Goal: Task Accomplishment & Management: Complete application form

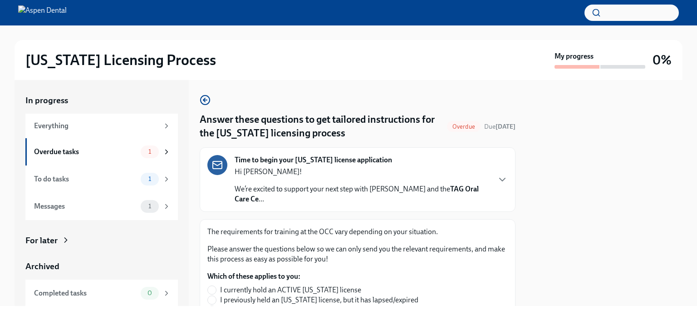
click at [271, 166] on div "Time to begin your [US_STATE] license application Hi [PERSON_NAME]! We’re excit…" at bounding box center [362, 179] width 255 height 49
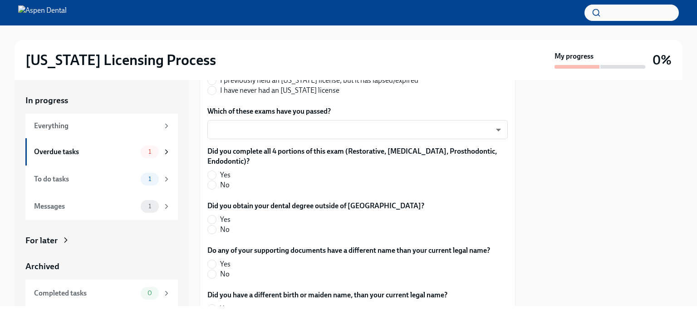
scroll to position [539, 0]
click at [211, 94] on input "I have never had an [US_STATE] license" at bounding box center [212, 90] width 8 height 8
radio input "true"
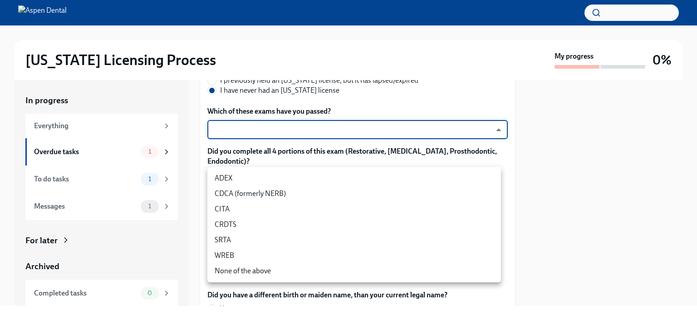
click at [235, 179] on body "[US_STATE] Licensing Process My progress 0% In progress Everything Overdue task…" at bounding box center [348, 158] width 697 height 316
click at [236, 177] on li "ADEX" at bounding box center [354, 177] width 294 height 15
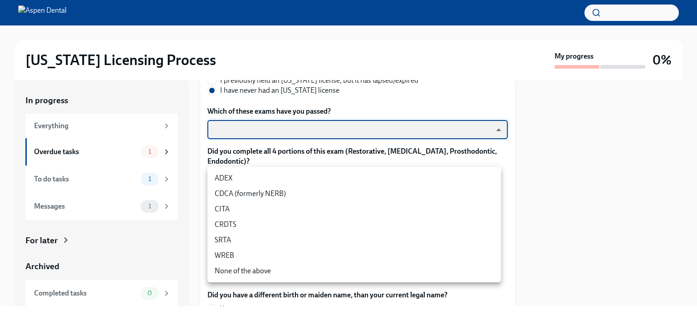
type input "pxo-W3vNi"
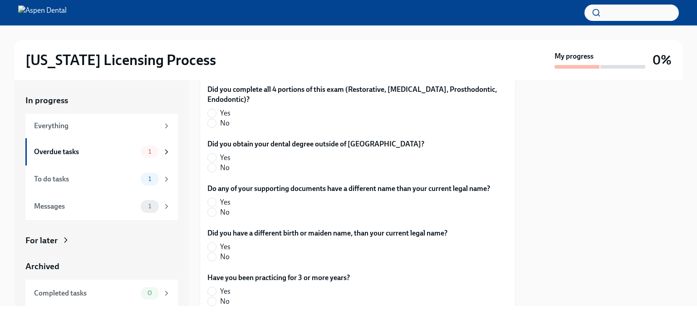
scroll to position [602, 0]
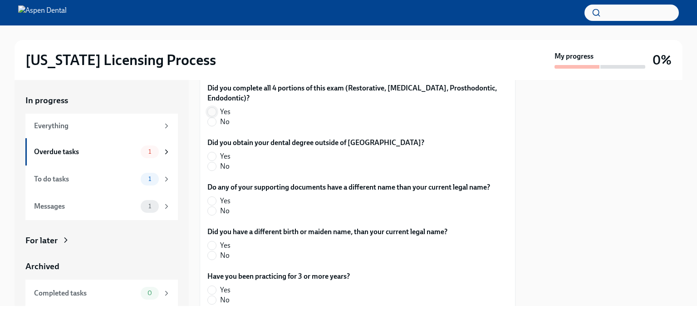
click at [213, 116] on input "Yes" at bounding box center [212, 112] width 8 height 8
radio input "true"
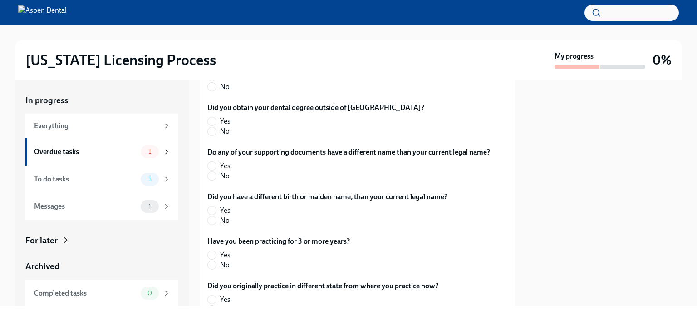
scroll to position [638, 0]
click at [212, 124] on input "Yes" at bounding box center [212, 120] width 8 height 8
radio input "true"
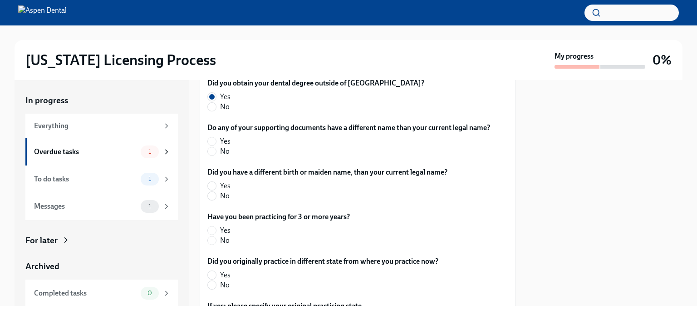
scroll to position [662, 0]
click at [214, 155] on input "No" at bounding box center [212, 151] width 8 height 8
radio input "true"
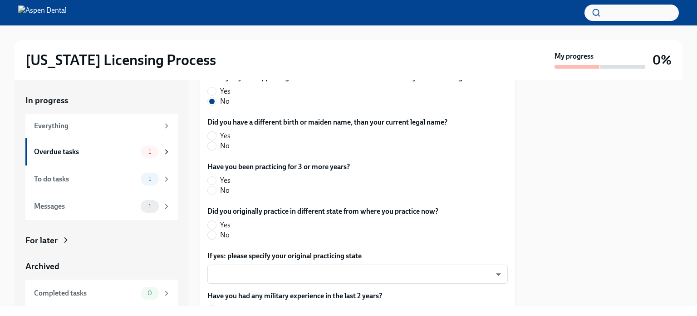
scroll to position [712, 0]
click at [222, 151] on span "No" at bounding box center [225, 146] width 10 height 10
click at [216, 150] on input "No" at bounding box center [212, 146] width 8 height 8
radio input "true"
click at [211, 184] on input "Yes" at bounding box center [212, 180] width 8 height 8
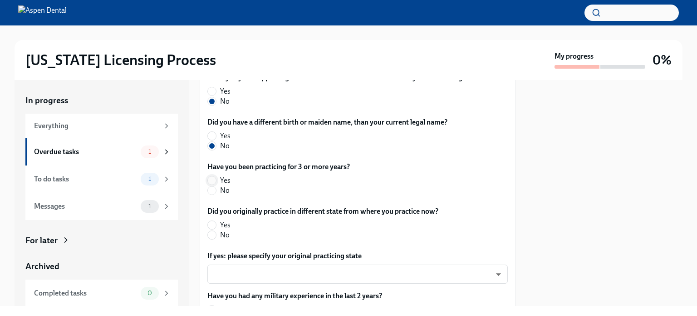
radio input "true"
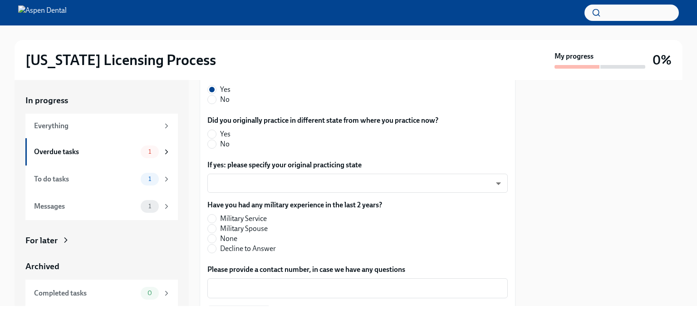
scroll to position [804, 0]
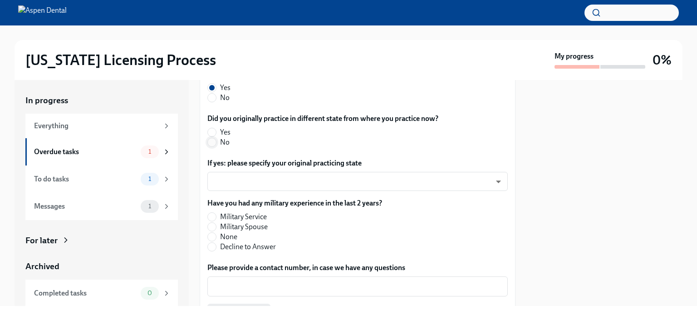
click at [216, 147] on span at bounding box center [211, 142] width 9 height 9
click at [216, 146] on input "No" at bounding box center [212, 142] width 8 height 8
radio input "true"
click at [217, 242] on label "None" at bounding box center [291, 237] width 168 height 10
click at [216, 241] on input "None" at bounding box center [212, 236] width 8 height 8
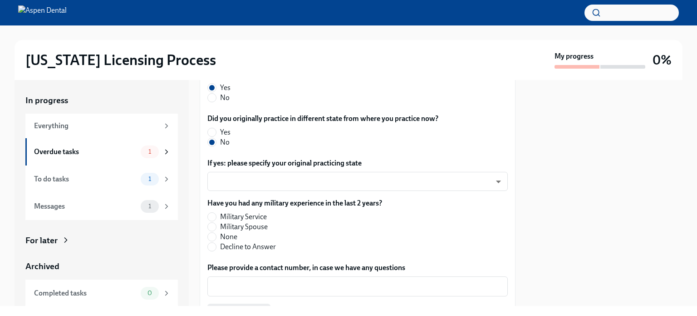
radio input "true"
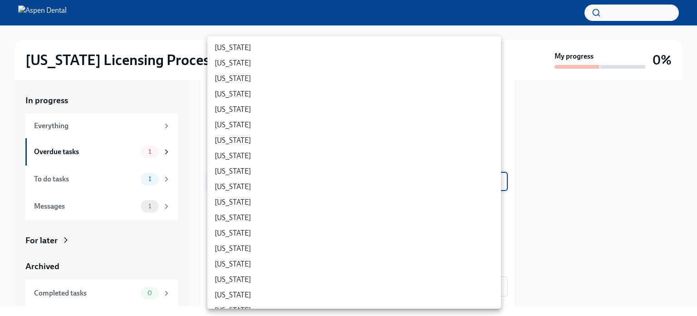
click at [244, 232] on body "[US_STATE] Licensing Process My progress 0% In progress Everything Overdue task…" at bounding box center [348, 158] width 697 height 316
click at [541, 214] on div at bounding box center [348, 158] width 697 height 316
click at [429, 228] on body "[US_STATE] Licensing Process My progress 0% In progress Everything Overdue task…" at bounding box center [348, 158] width 697 height 316
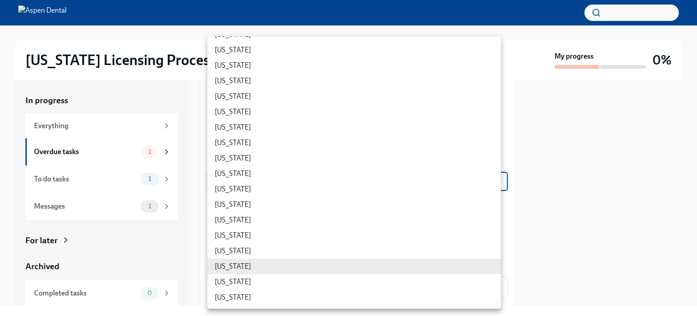
scroll to position [29, 0]
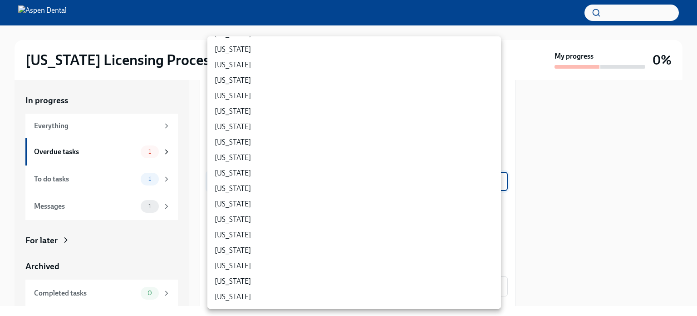
click at [382, 279] on li "[US_STATE]" at bounding box center [354, 280] width 294 height 15
type input "5Yuys0eq2"
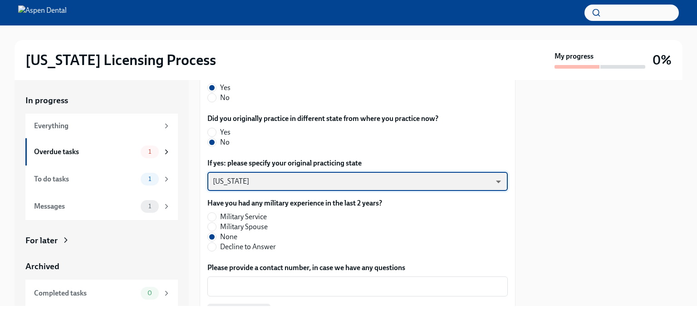
scroll to position [905, 0]
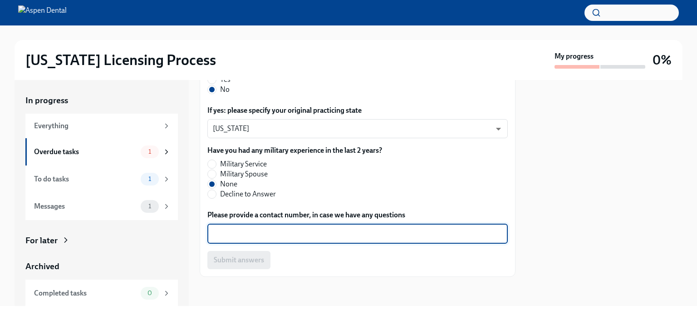
click at [253, 236] on textarea "Please provide a contact number, in case we have any questions" at bounding box center [358, 233] width 290 height 11
type textarea "4699158404"
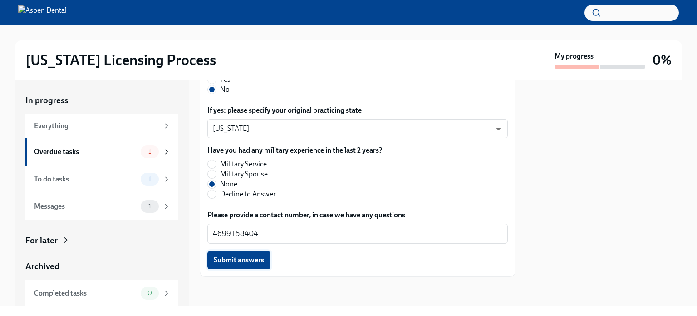
click at [249, 257] on span "Submit answers" at bounding box center [239, 259] width 50 height 9
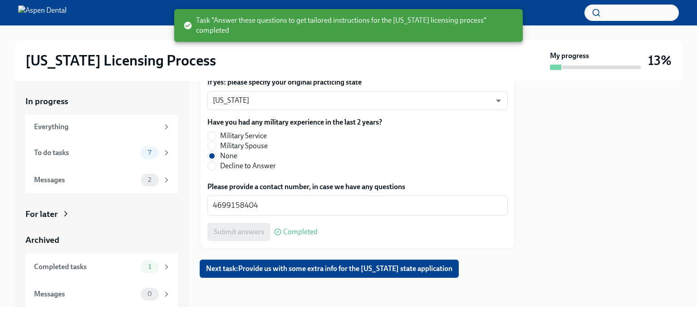
scroll to position [934, 0]
click at [288, 271] on span "Next task : Provide us with some extra info for the [US_STATE] state application" at bounding box center [329, 268] width 247 height 9
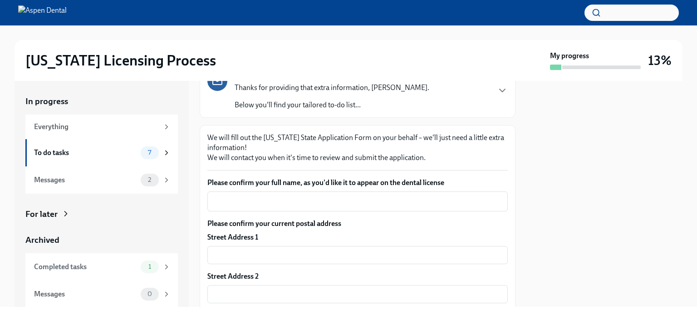
scroll to position [87, 0]
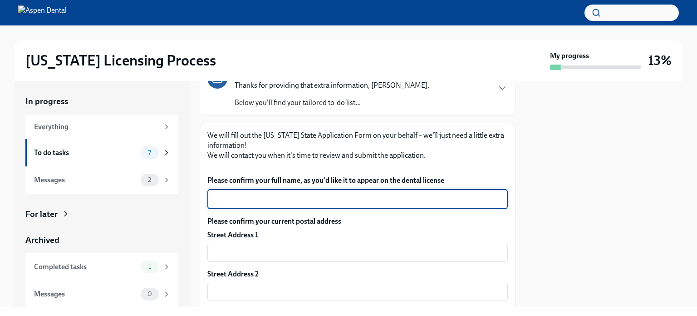
click at [300, 199] on textarea "Please confirm your full name, as you'd like it to appear on the dental license" at bounding box center [358, 198] width 290 height 11
type textarea "[PERSON_NAME]"
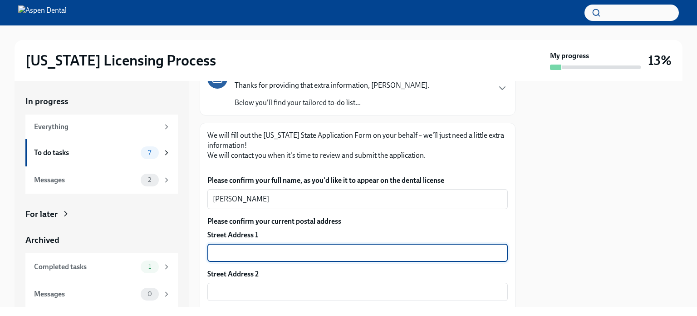
click at [255, 251] on input "text" at bounding box center [357, 252] width 301 height 18
type input "[STREET_ADDRESS]"
type input "Unit 614"
type input "55904"
type input "[GEOGRAPHIC_DATA]"
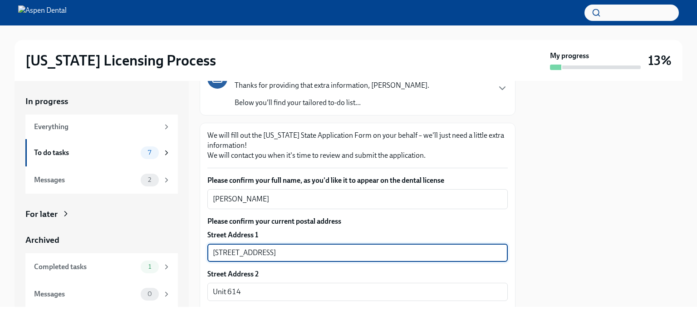
type input "[US_STATE]"
type input "US"
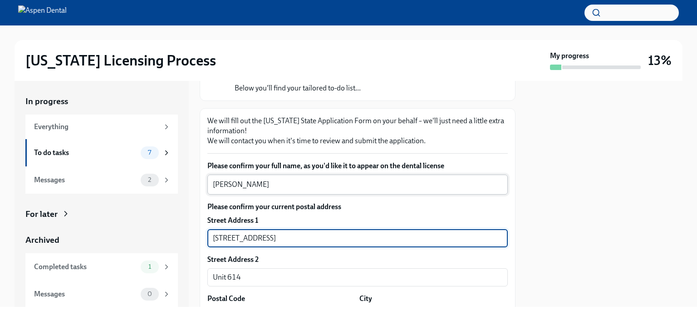
scroll to position [157, 0]
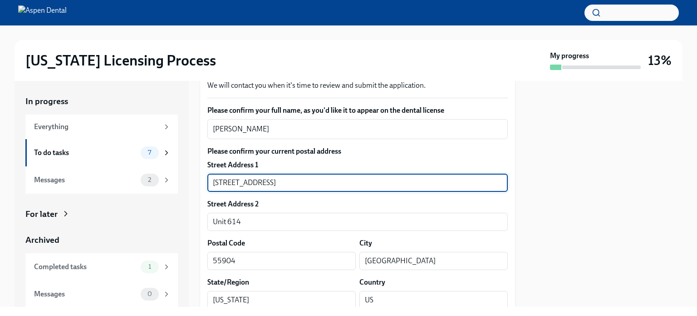
click at [251, 183] on input "[STREET_ADDRESS]" at bounding box center [357, 182] width 301 height 18
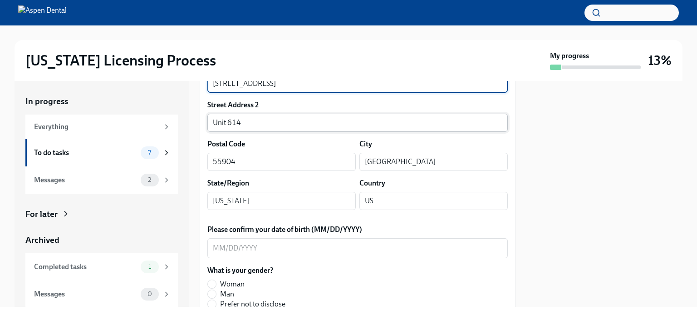
scroll to position [277, 0]
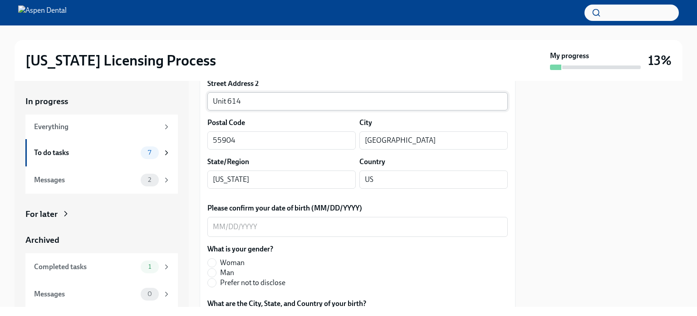
type input "[STREET_ADDRESS]"
click at [275, 226] on textarea "Please confirm your date of birth (MM/DD/YYYY)" at bounding box center [358, 226] width 290 height 11
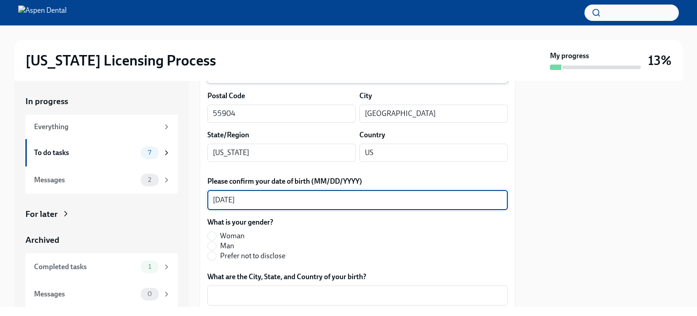
scroll to position [305, 0]
type textarea "[DATE]"
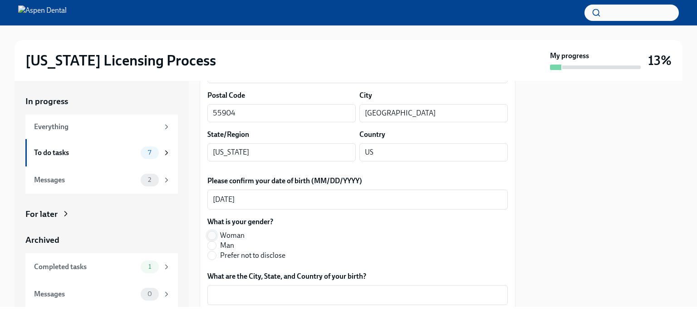
click at [212, 233] on input "Woman" at bounding box center [212, 235] width 8 height 8
radio input "true"
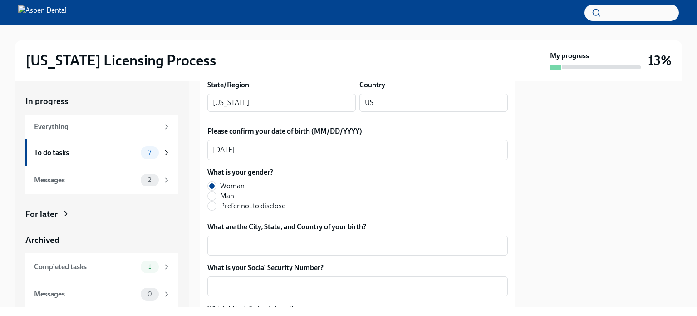
scroll to position [356, 0]
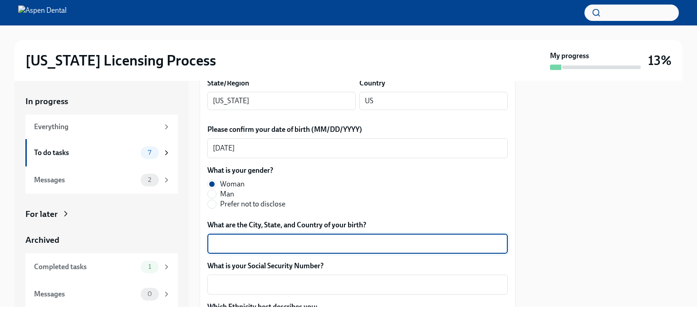
click at [371, 242] on textarea "What are the City, State, and Country of your birth?" at bounding box center [358, 243] width 290 height 11
type textarea "T"
click at [238, 243] on textarea "Al Mina, [GEOGRAPHIC_DATA]" at bounding box center [358, 243] width 290 height 11
click at [246, 245] on textarea "[PERSON_NAME], [GEOGRAPHIC_DATA], [GEOGRAPHIC_DATA]" at bounding box center [358, 243] width 290 height 11
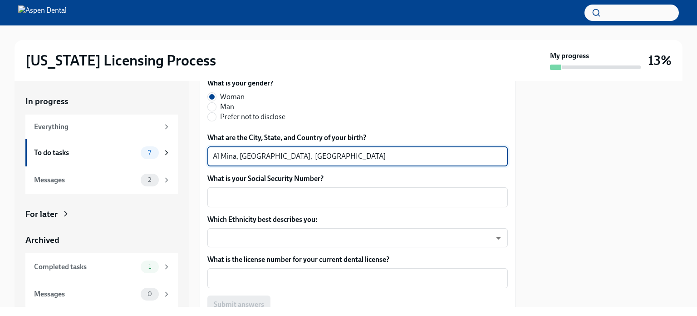
scroll to position [443, 0]
type textarea "Al Mina, [GEOGRAPHIC_DATA], [GEOGRAPHIC_DATA]"
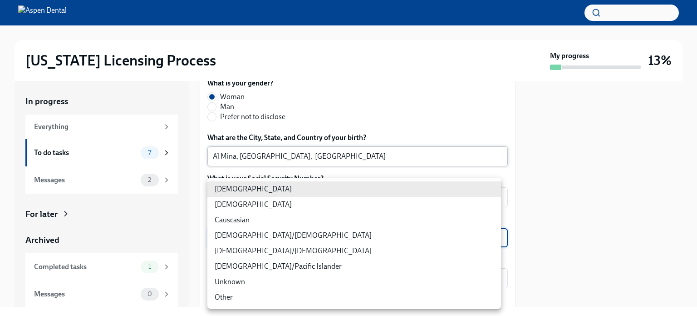
click at [246, 245] on body "[US_STATE] Licensing Process My progress 13% In progress Everything To do tasks…" at bounding box center [348, 158] width 697 height 316
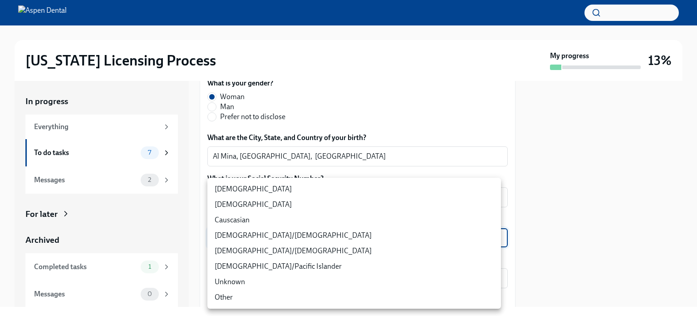
click at [243, 217] on li "Causcasian" at bounding box center [354, 219] width 294 height 15
type input "Sgg7VB5SW"
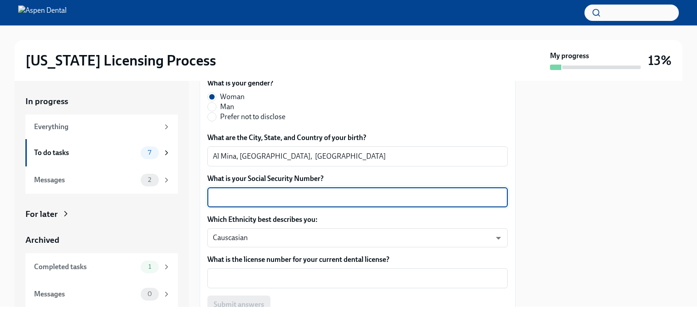
click at [243, 198] on textarea "What is your Social Security Number?" at bounding box center [358, 197] width 290 height 11
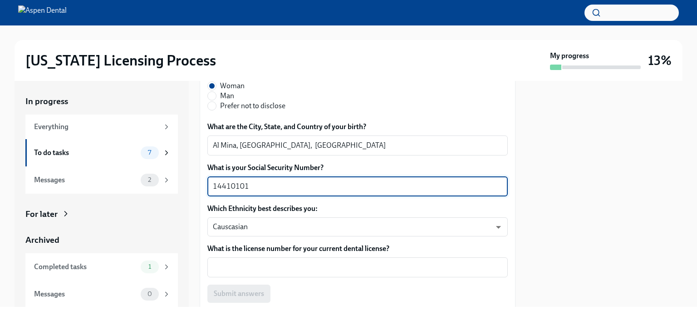
scroll to position [454, 0]
click at [227, 184] on textarea "14410101" at bounding box center [358, 186] width 290 height 11
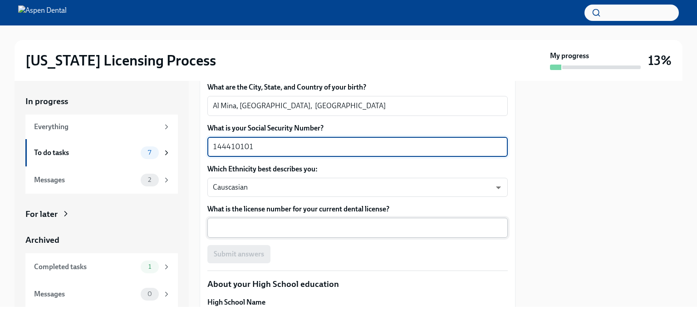
type textarea "144410101"
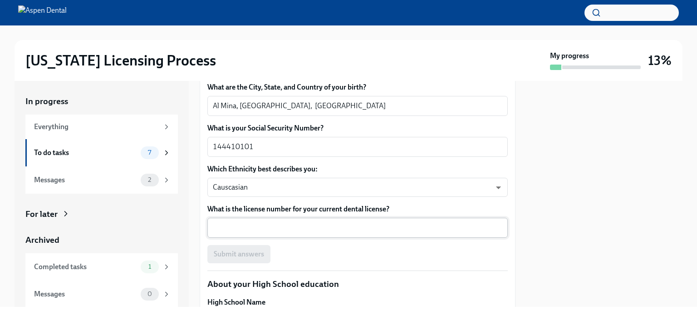
click at [341, 233] on div "x ​" at bounding box center [357, 227] width 301 height 20
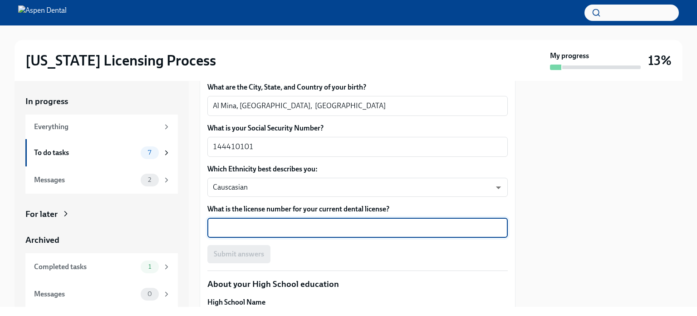
type textarea "s"
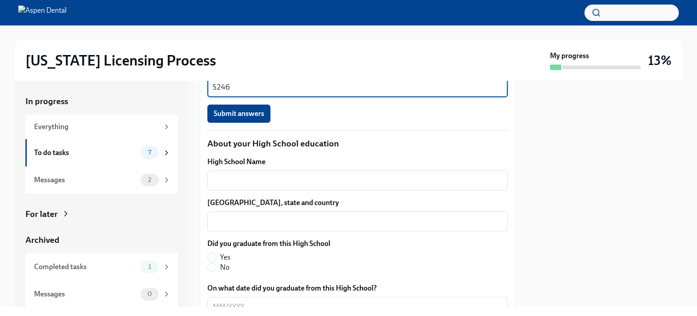
scroll to position [634, 0]
type textarea "S246"
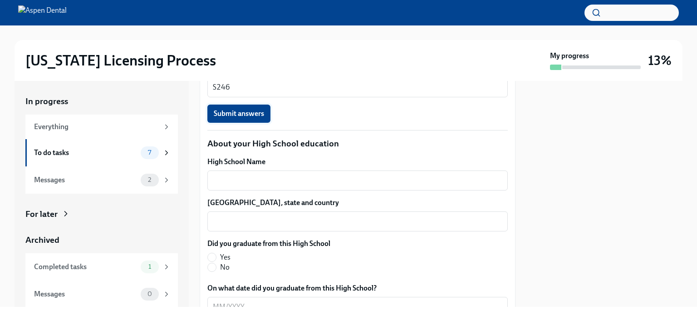
click at [253, 111] on span "Submit answers" at bounding box center [239, 113] width 50 height 9
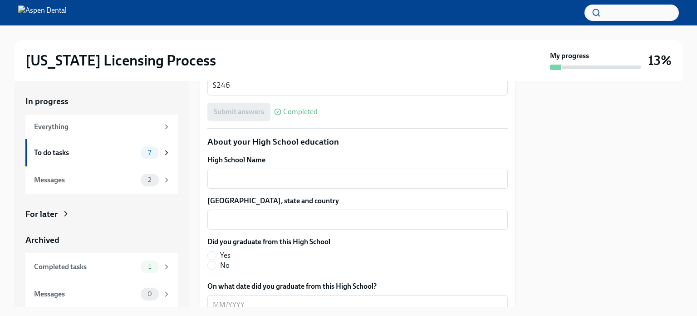
scroll to position [636, 0]
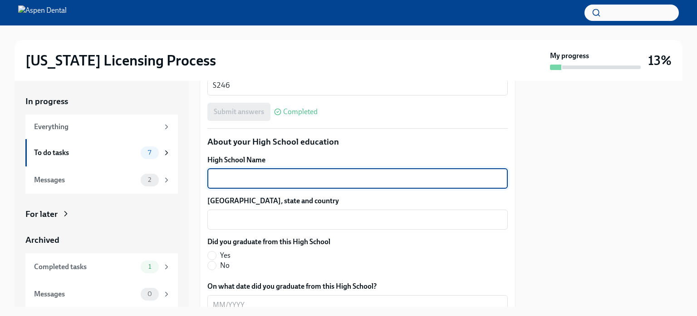
click at [341, 178] on textarea "High School Name" at bounding box center [358, 178] width 290 height 11
click at [240, 177] on textarea "Tripoli Evagenlical School" at bounding box center [358, 178] width 290 height 11
type textarea "Tripoli [DEMOGRAPHIC_DATA] School"
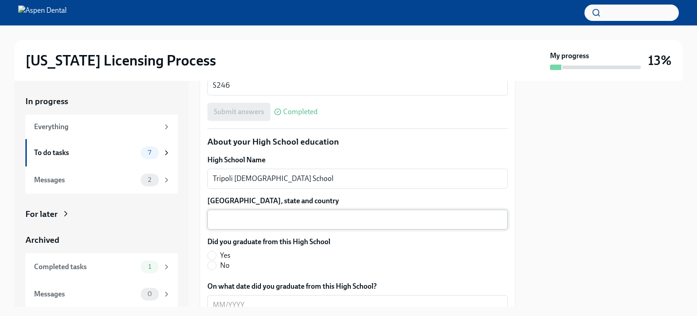
click at [251, 225] on div "x ​" at bounding box center [357, 219] width 301 height 20
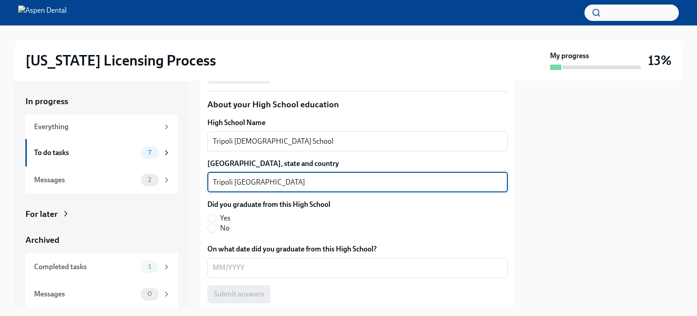
scroll to position [674, 0]
type textarea "Tripoli [GEOGRAPHIC_DATA]"
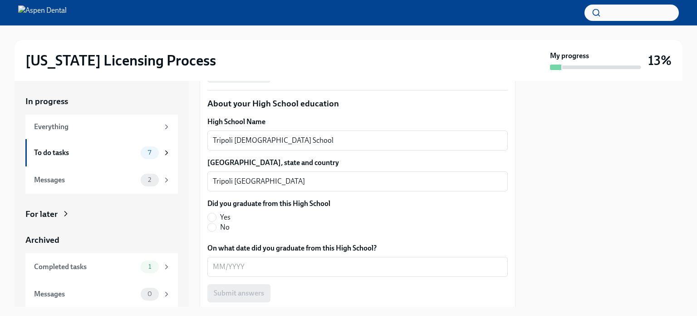
click at [221, 216] on span "Yes" at bounding box center [225, 217] width 10 height 10
click at [216, 216] on input "Yes" at bounding box center [212, 217] width 8 height 8
radio input "true"
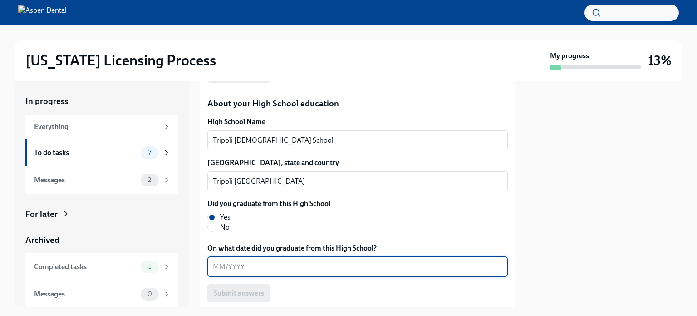
click at [231, 267] on textarea "On what date did you graduate from this High School?" at bounding box center [358, 266] width 290 height 11
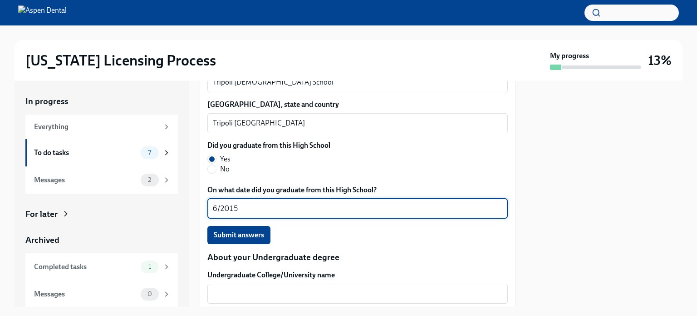
scroll to position [735, 0]
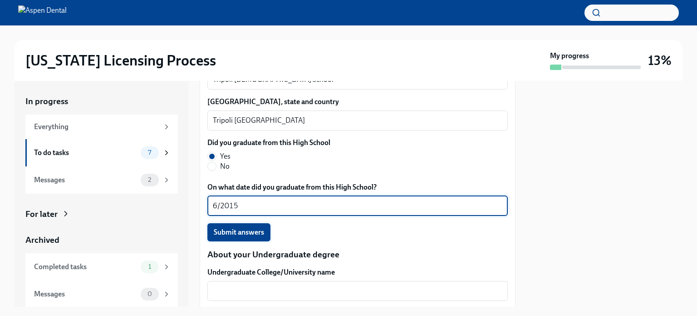
type textarea "6/2015"
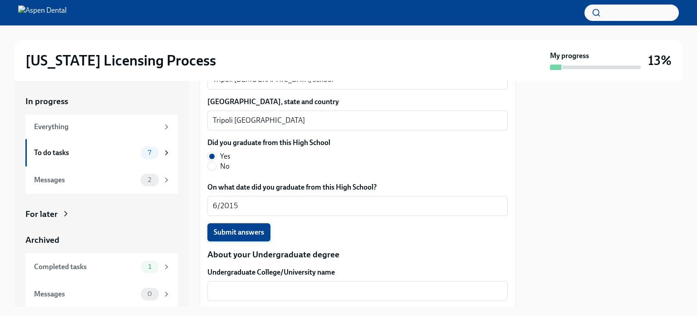
click at [250, 232] on span "Submit answers" at bounding box center [239, 231] width 50 height 9
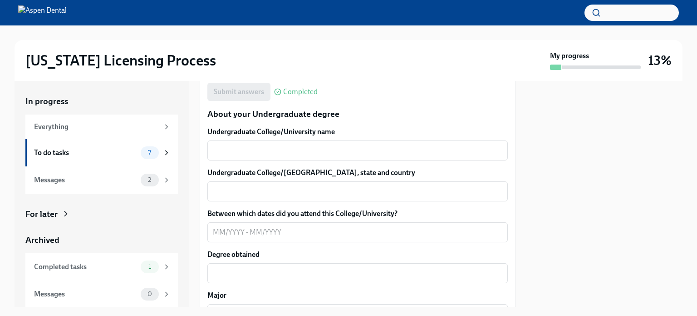
scroll to position [872, 0]
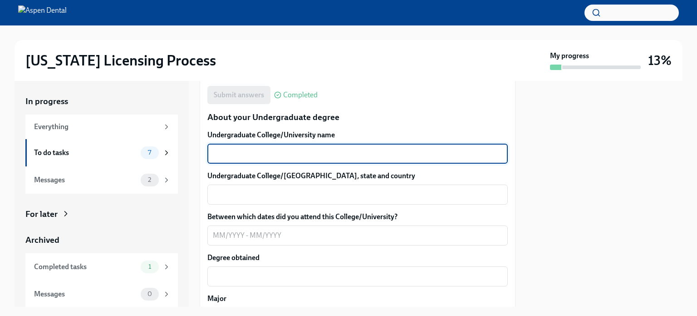
click at [240, 155] on textarea "Undergraduate College/University name" at bounding box center [358, 153] width 290 height 11
type textarea "N/A"
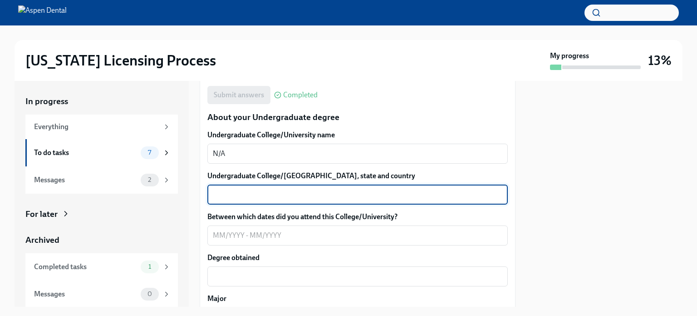
click at [232, 197] on textarea "Undergraduate College/[GEOGRAPHIC_DATA], state and country" at bounding box center [358, 194] width 290 height 11
type textarea "N/A"
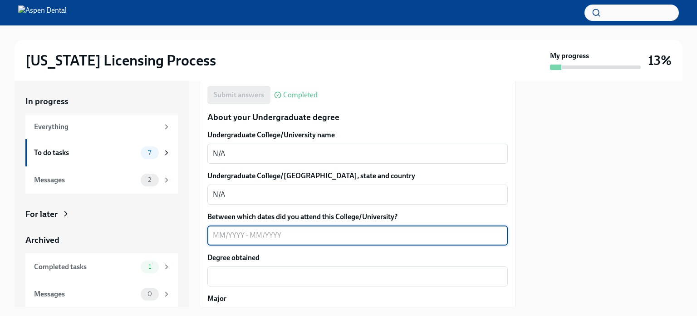
click at [227, 240] on textarea "Between which dates did you attend this College/University?" at bounding box center [358, 235] width 290 height 11
type textarea "N/A"
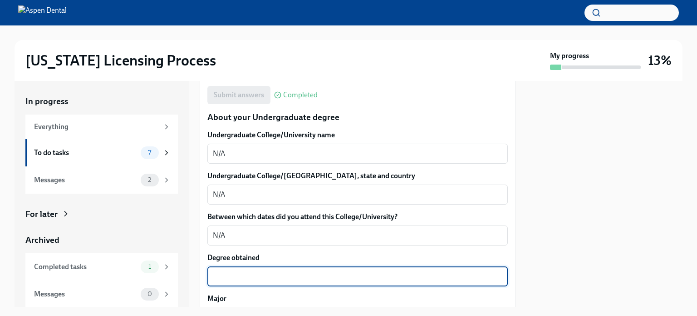
click at [221, 278] on textarea "Degree obtained" at bounding box center [358, 276] width 290 height 11
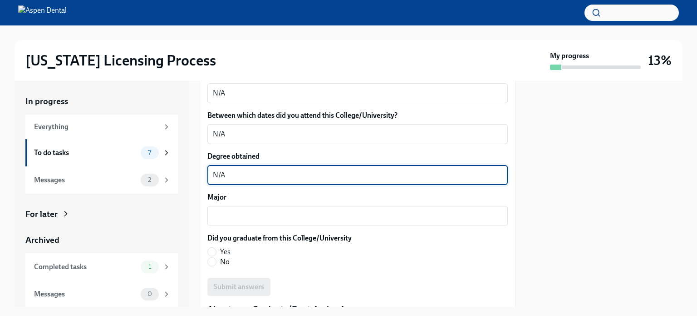
scroll to position [973, 0]
type textarea "N/A"
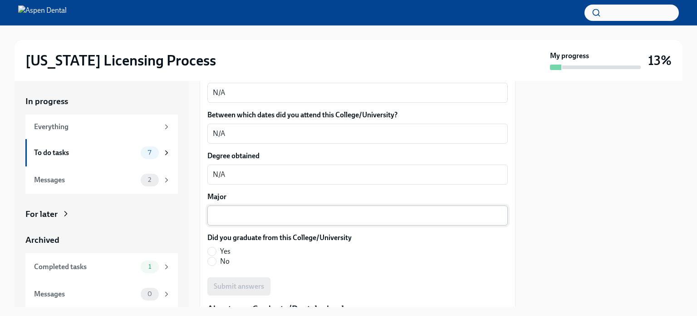
click at [230, 221] on div "x ​" at bounding box center [357, 215] width 301 height 20
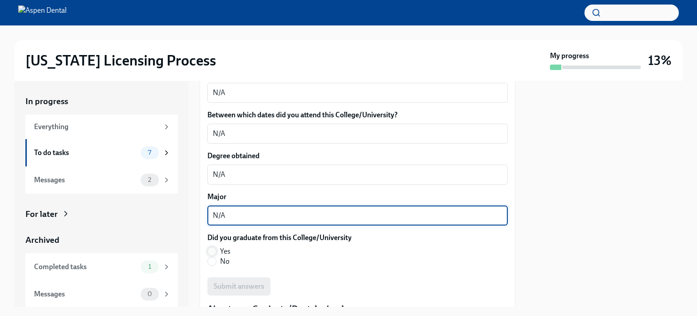
type textarea "N/A"
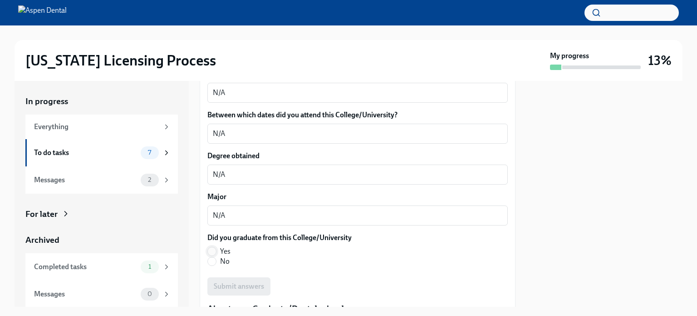
click at [212, 250] on input "Yes" at bounding box center [212, 251] width 8 height 8
radio input "true"
click at [216, 261] on input "No" at bounding box center [212, 261] width 8 height 8
radio input "true"
click at [228, 276] on div "Undergraduate College/University name N/A x ​ Undergraduate College/[GEOGRAPHIC…" at bounding box center [357, 161] width 301 height 267
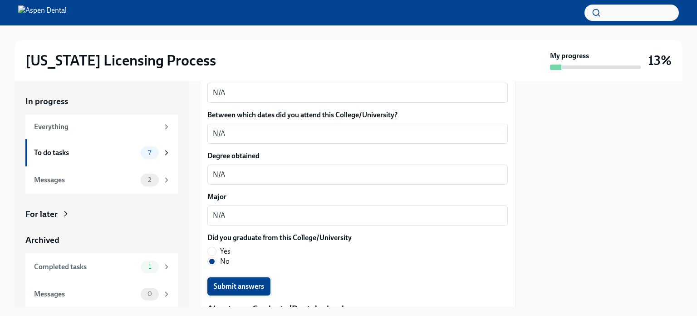
click at [229, 288] on span "Submit answers" at bounding box center [239, 285] width 50 height 9
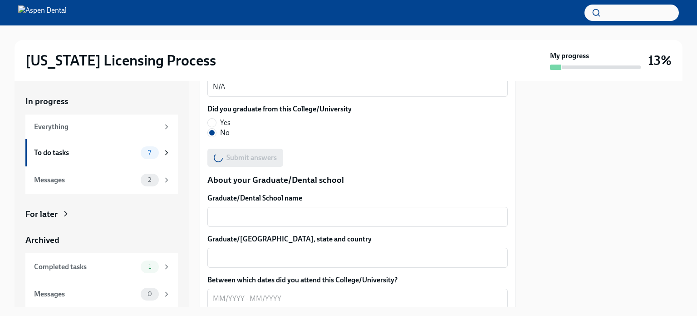
scroll to position [1102, 0]
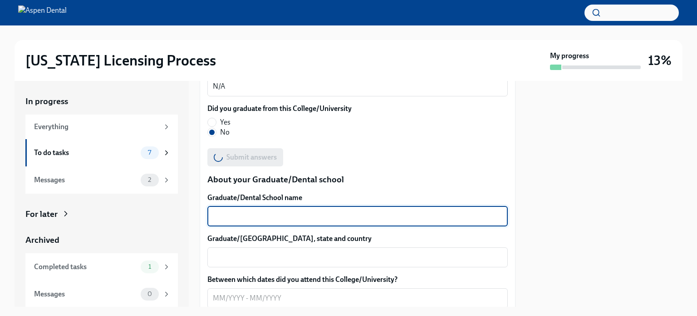
click at [280, 214] on textarea "Graduate/Dental School name" at bounding box center [358, 216] width 290 height 11
type textarea "[GEOGRAPHIC_DATA]"
click at [270, 261] on textarea "Graduate/[GEOGRAPHIC_DATA], state and country" at bounding box center [358, 257] width 290 height 11
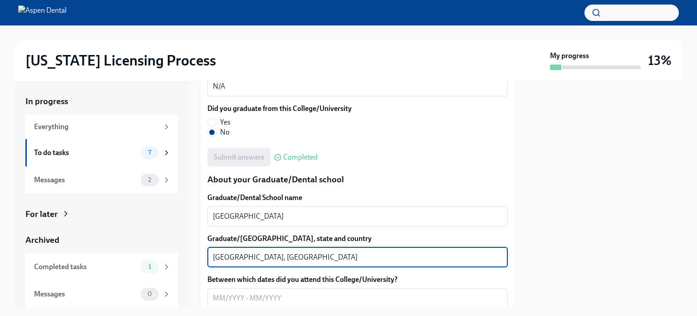
click at [222, 256] on textarea "[GEOGRAPHIC_DATA], [GEOGRAPHIC_DATA]" at bounding box center [358, 257] width 290 height 11
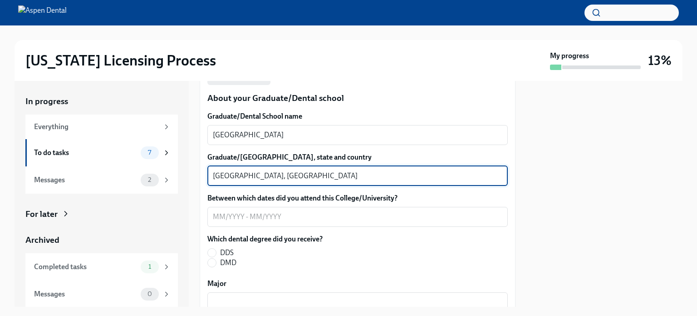
scroll to position [1184, 0]
type textarea "[GEOGRAPHIC_DATA], [GEOGRAPHIC_DATA]"
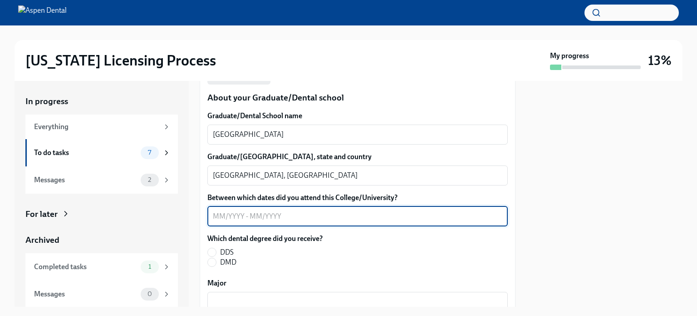
click at [230, 214] on textarea "Between which dates did you attend this College/University?" at bounding box center [358, 216] width 290 height 11
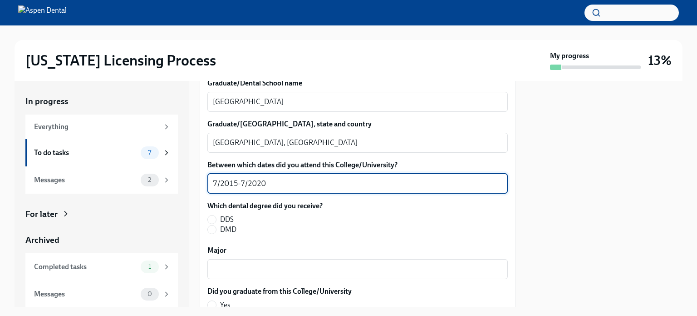
scroll to position [1217, 0]
type textarea "7/2015-7/2020"
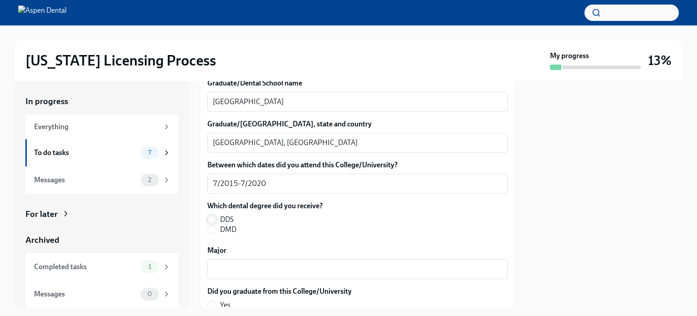
click at [212, 221] on input "DDS" at bounding box center [212, 219] width 8 height 8
radio input "true"
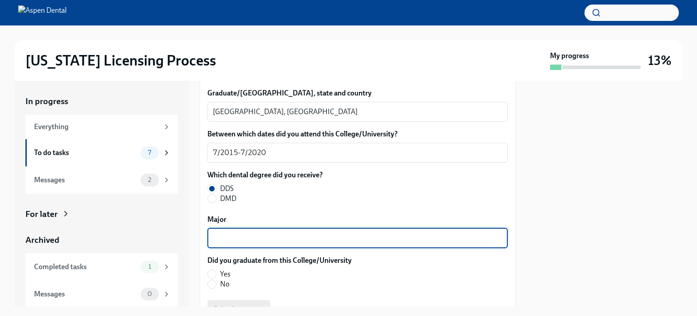
click at [227, 234] on textarea "Major" at bounding box center [358, 237] width 290 height 11
click at [227, 239] on textarea "Densitry" at bounding box center [358, 237] width 290 height 11
click at [224, 238] on textarea "Density" at bounding box center [358, 237] width 290 height 11
type textarea "Dentistry"
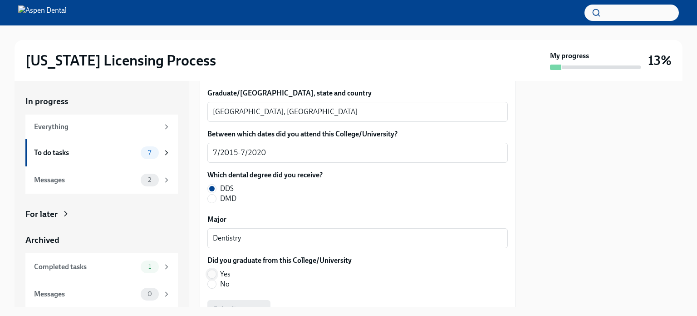
click at [216, 273] on input "Yes" at bounding box center [212, 274] width 8 height 8
radio input "true"
click at [251, 302] on button "Submit answers" at bounding box center [238, 309] width 63 height 18
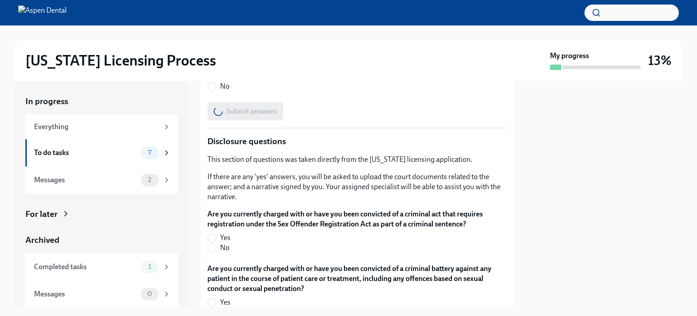
scroll to position [1445, 0]
click at [217, 247] on label "No" at bounding box center [353, 247] width 293 height 10
click at [216, 247] on input "No" at bounding box center [212, 247] width 8 height 8
radio input "true"
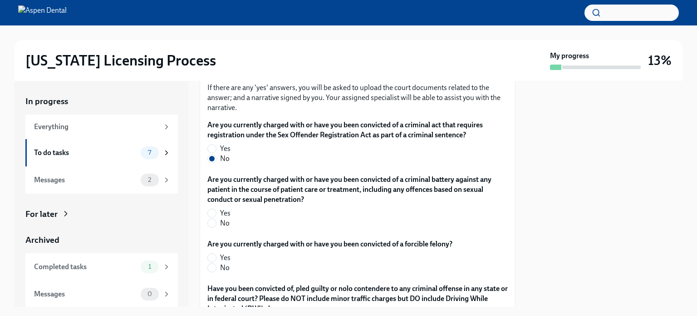
scroll to position [1534, 0]
click at [208, 222] on input "No" at bounding box center [212, 223] width 8 height 8
radio input "true"
click at [208, 222] on input "No" at bounding box center [212, 223] width 8 height 8
click at [209, 269] on input "No" at bounding box center [212, 268] width 8 height 8
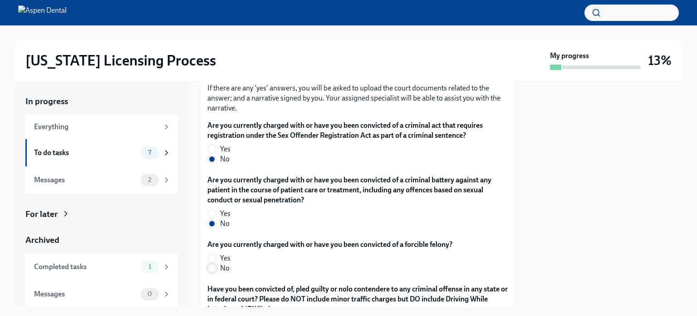
radio input "true"
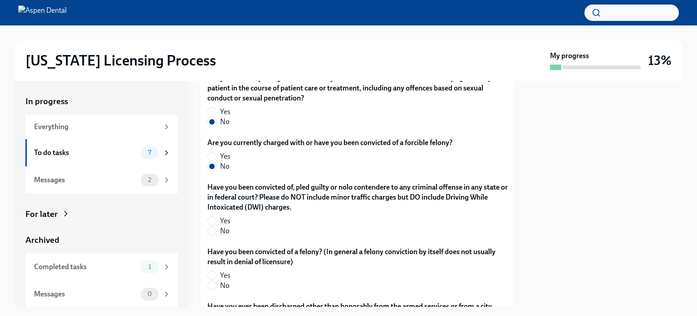
scroll to position [1636, 0]
click at [213, 227] on input "No" at bounding box center [212, 230] width 8 height 8
radio input "true"
click at [216, 288] on input "No" at bounding box center [212, 285] width 8 height 8
radio input "true"
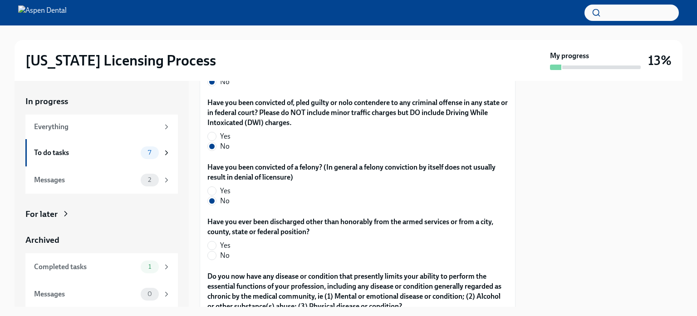
scroll to position [1721, 0]
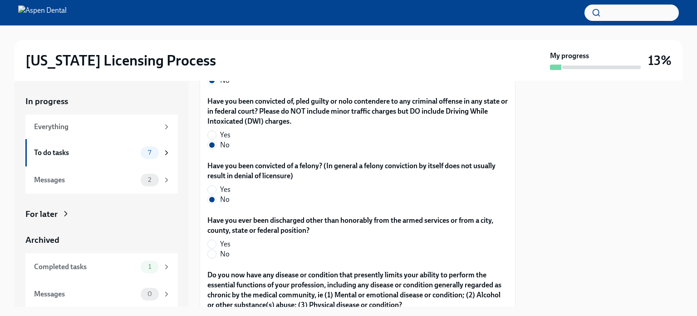
click at [217, 251] on label "No" at bounding box center [353, 254] width 293 height 10
click at [216, 251] on input "No" at bounding box center [212, 254] width 8 height 8
radio input "true"
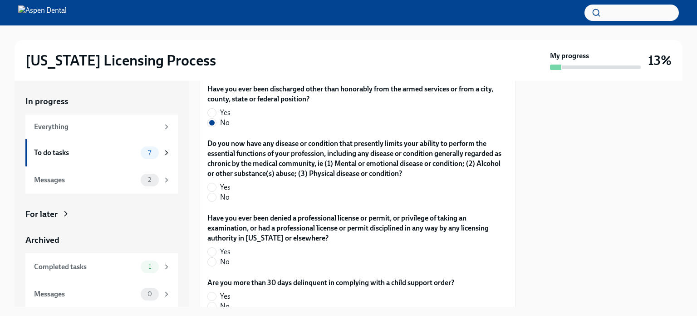
scroll to position [1857, 0]
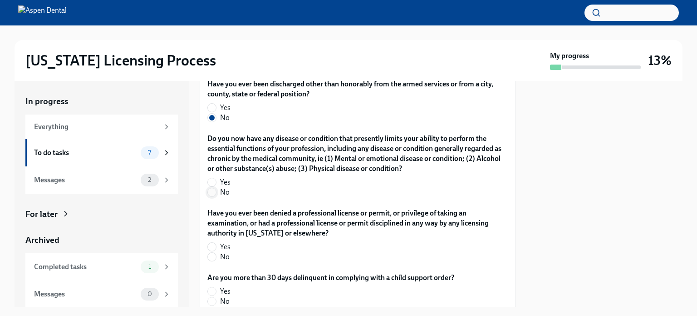
click at [213, 192] on input "No" at bounding box center [212, 192] width 8 height 8
radio input "true"
click at [211, 261] on label "No" at bounding box center [353, 257] width 293 height 10
click at [211, 261] on input "No" at bounding box center [212, 256] width 8 height 8
radio input "true"
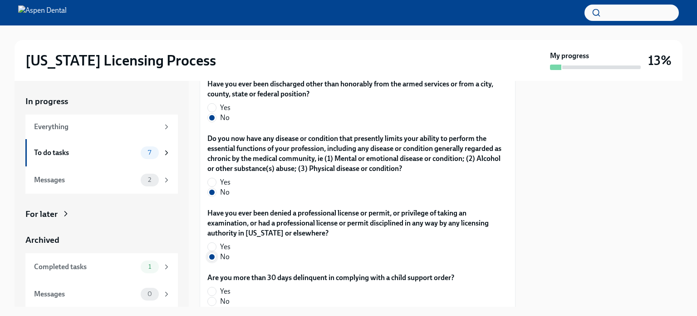
click at [212, 257] on input "No" at bounding box center [212, 256] width 8 height 8
click at [213, 301] on input "No" at bounding box center [212, 301] width 8 height 8
radio input "true"
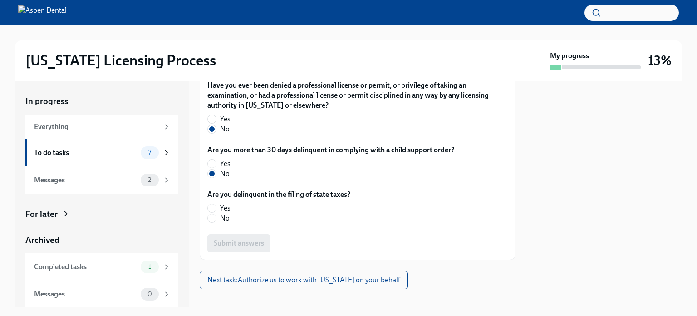
scroll to position [1990, 0]
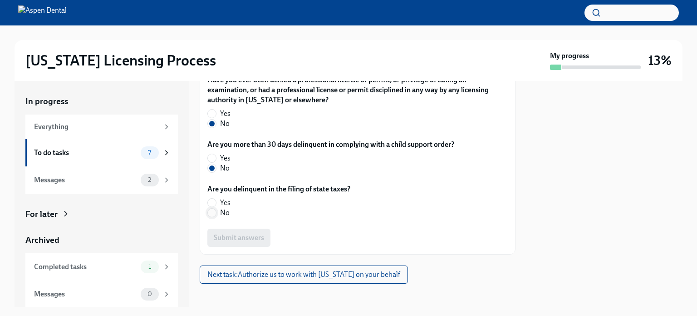
click at [210, 214] on input "No" at bounding box center [212, 212] width 8 height 8
radio input "true"
click at [228, 235] on span "Submit answers" at bounding box center [239, 237] width 50 height 9
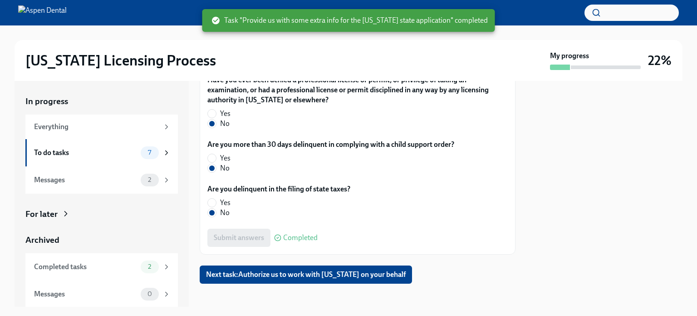
scroll to position [1995, 0]
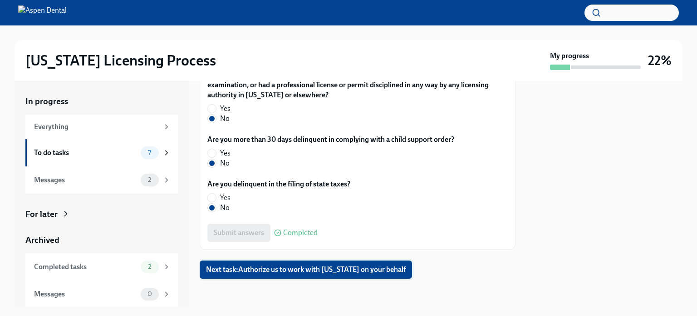
click at [357, 269] on span "Next task : Authorize us to work with [US_STATE] on your behalf" at bounding box center [306, 269] width 200 height 9
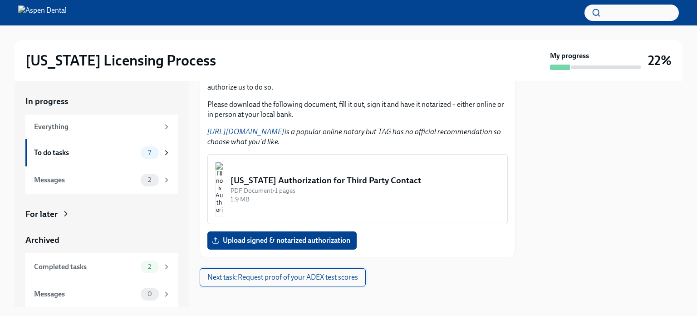
scroll to position [133, 0]
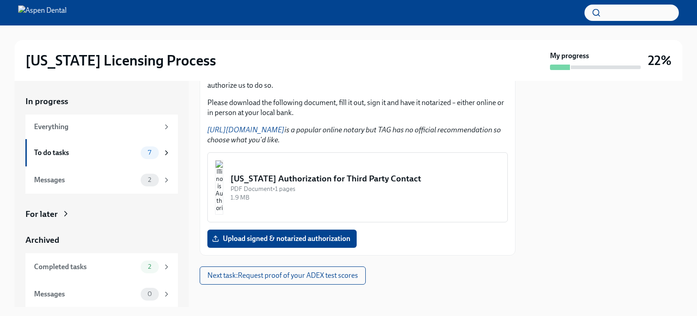
click at [221, 176] on img "button" at bounding box center [219, 187] width 8 height 54
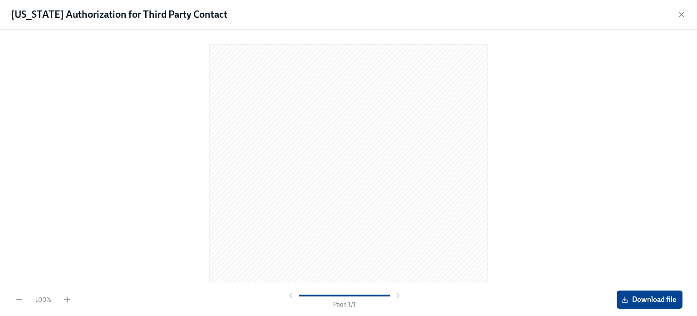
scroll to position [91, 0]
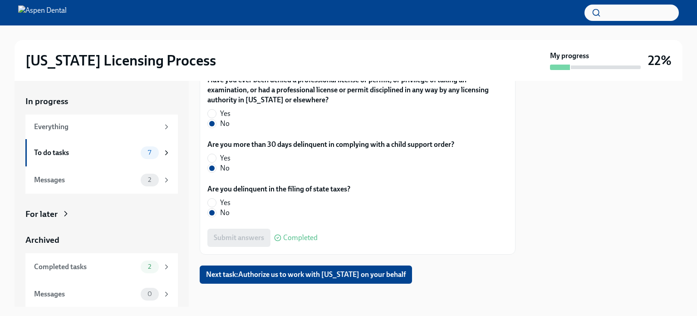
scroll to position [1995, 0]
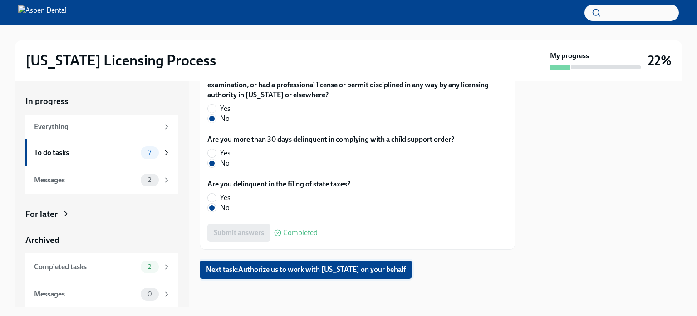
click at [251, 266] on span "Next task : Authorize us to work with [US_STATE] on your behalf" at bounding box center [306, 269] width 200 height 9
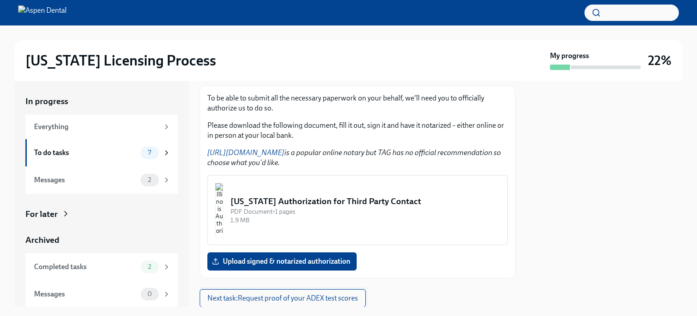
scroll to position [118, 0]
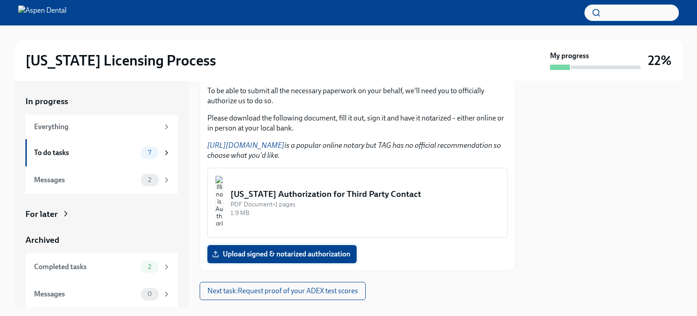
click at [253, 254] on span "Upload signed & notarized authorization" at bounding box center [282, 253] width 137 height 9
click at [0, 0] on input "Upload signed & notarized authorization" at bounding box center [0, 0] width 0 height 0
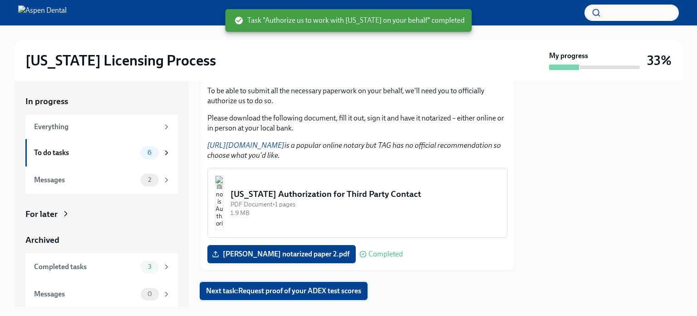
click at [348, 292] on span "Next task : Request proof of your ADEX test scores" at bounding box center [283, 290] width 155 height 9
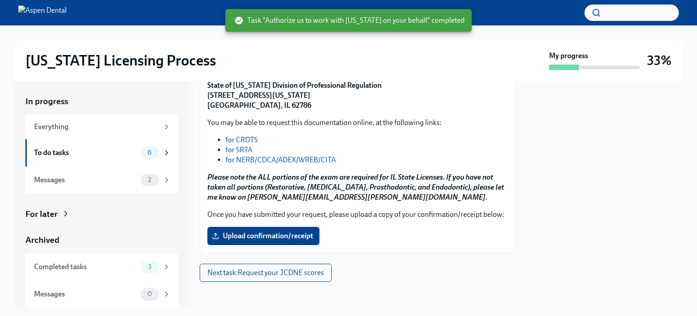
scroll to position [167, 0]
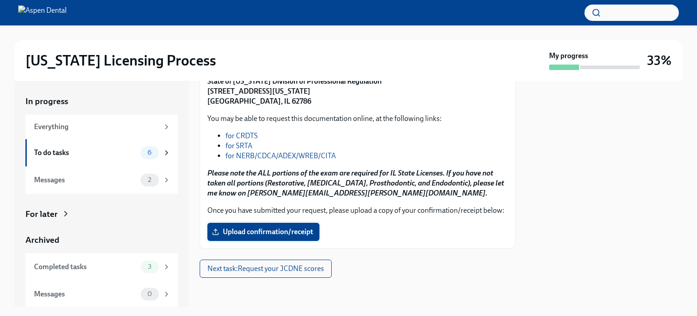
click at [312, 236] on span "Upload confirmation/receipt" at bounding box center [263, 231] width 99 height 9
click at [0, 0] on input "Upload confirmation/receipt" at bounding box center [0, 0] width 0 height 0
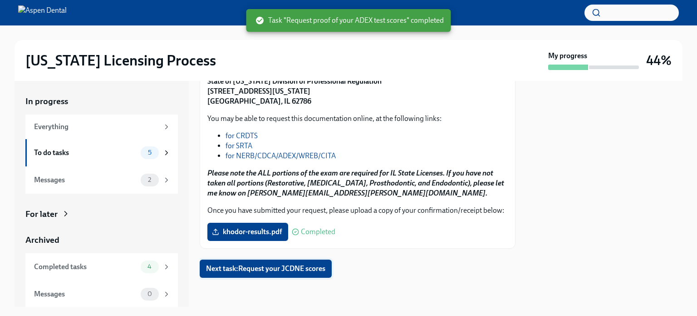
click at [322, 273] on span "Next task : Request your JCDNE scores" at bounding box center [265, 268] width 119 height 9
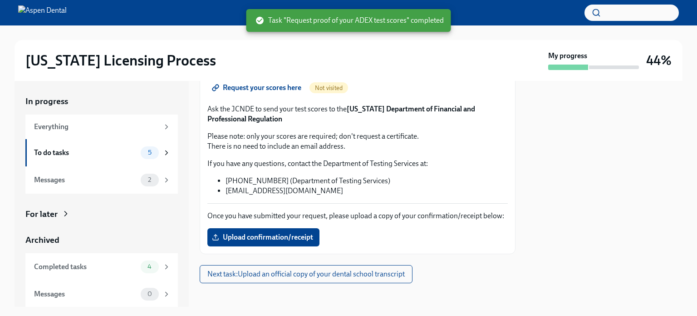
scroll to position [128, 0]
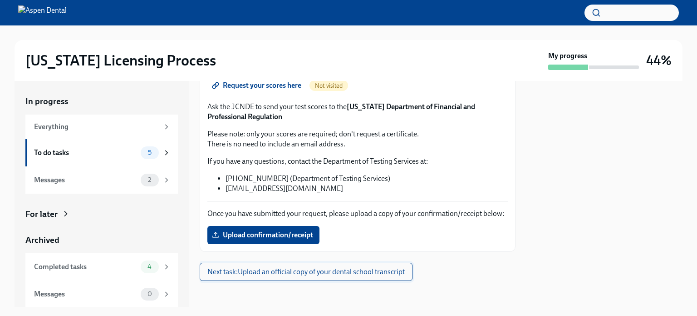
click at [274, 276] on span "Next task : Upload an official copy of your dental school transcript" at bounding box center [305, 271] width 197 height 9
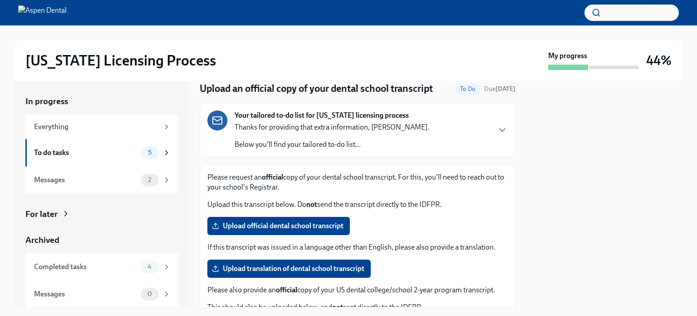
scroll to position [33, 0]
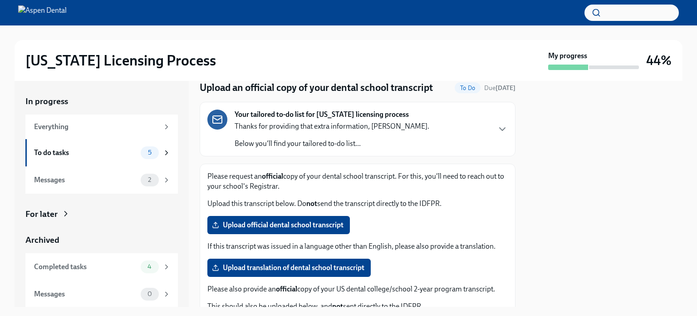
click at [306, 220] on span "Upload official dental school transcript" at bounding box center [279, 224] width 130 height 9
click at [0, 0] on input "Upload official dental school transcript" at bounding box center [0, 0] width 0 height 0
click at [288, 221] on span "Upload official dental school transcript" at bounding box center [279, 224] width 130 height 9
click at [0, 0] on input "Upload official dental school transcript" at bounding box center [0, 0] width 0 height 0
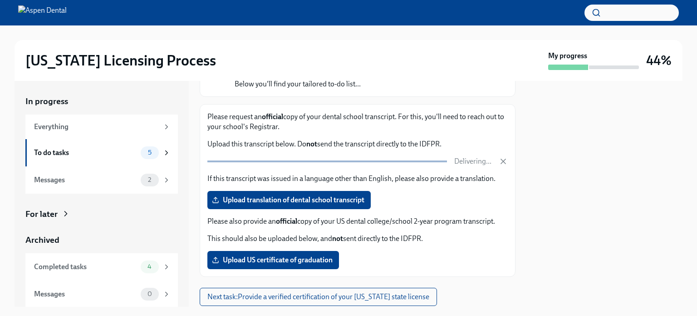
scroll to position [93, 0]
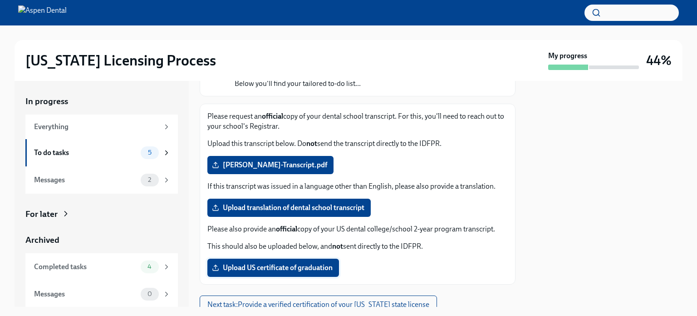
click at [307, 258] on label "Upload US certificate of graduation" at bounding box center [273, 267] width 132 height 18
click at [0, 0] on input "Upload US certificate of graduation" at bounding box center [0, 0] width 0 height 0
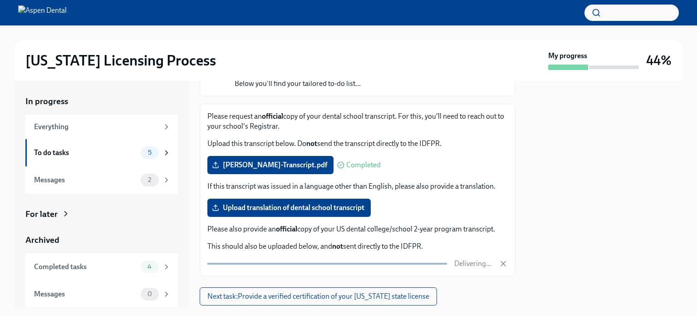
scroll to position [119, 0]
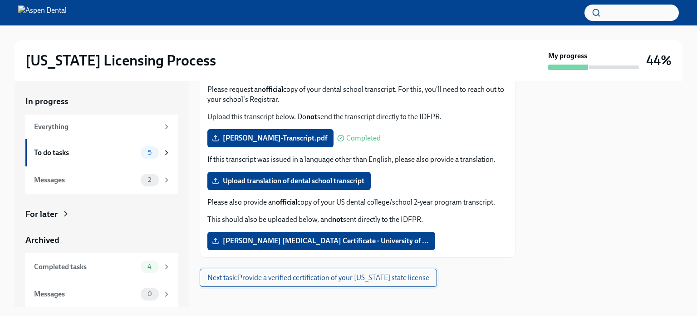
click at [413, 277] on span "Next task : Provide a verified certification of your [US_STATE] state license" at bounding box center [318, 277] width 222 height 9
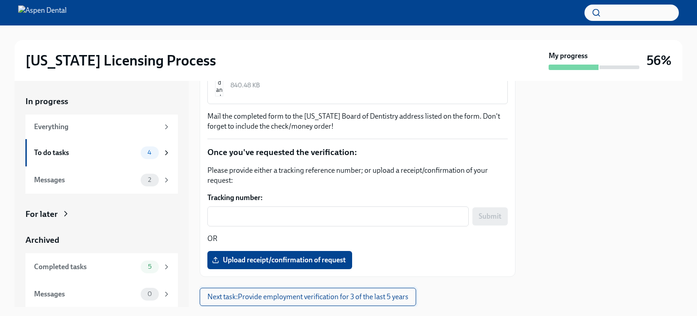
scroll to position [227, 0]
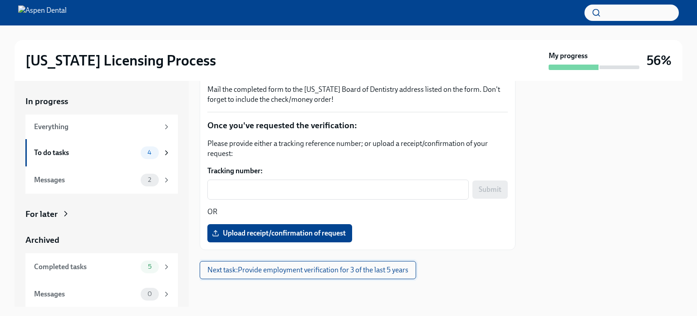
click at [407, 271] on span "Next task : Provide employment verification for 3 of the last 5 years" at bounding box center [307, 269] width 201 height 9
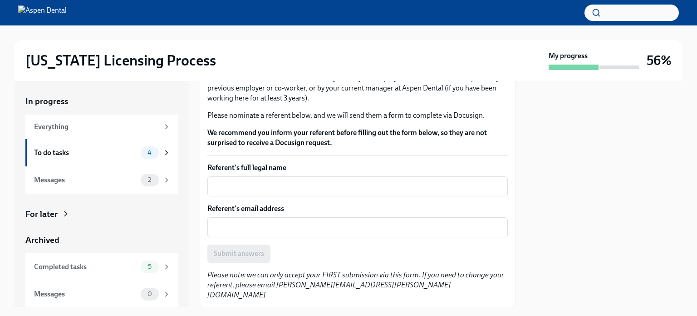
scroll to position [67, 0]
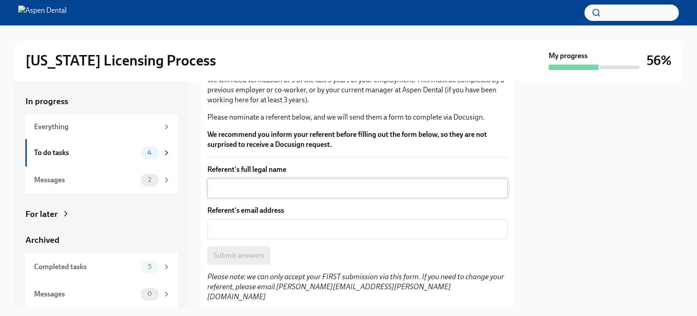
click at [387, 198] on div "x ​" at bounding box center [357, 188] width 301 height 20
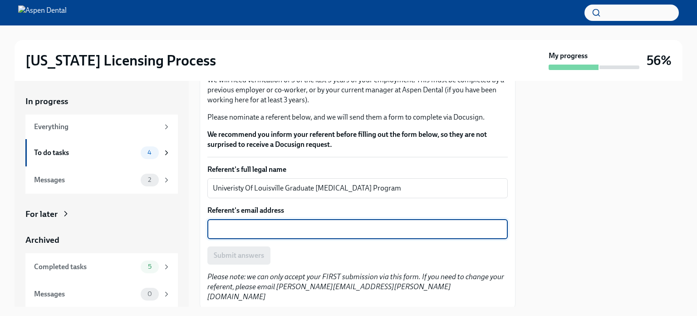
click at [341, 234] on textarea "Referent's email address" at bounding box center [358, 228] width 290 height 11
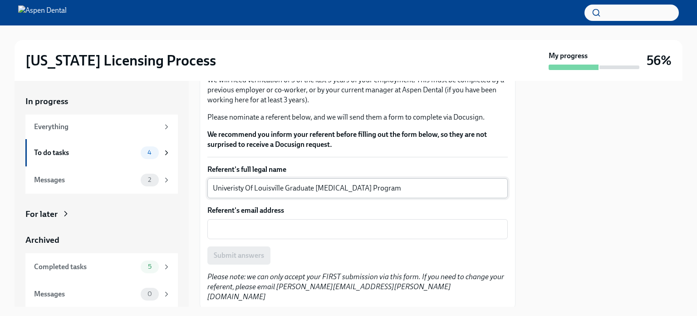
click at [223, 194] on div "Univeristy Of Louisville Graduate [MEDICAL_DATA] Program x ​" at bounding box center [357, 188] width 301 height 20
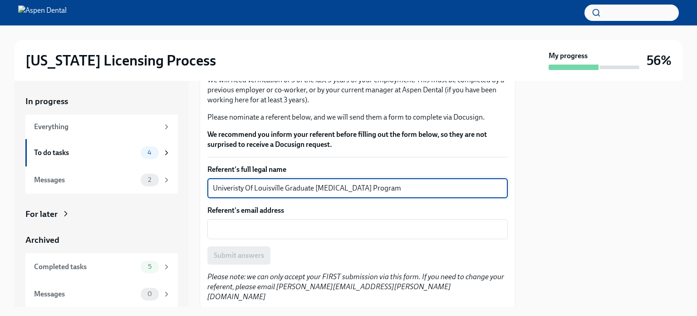
click at [221, 193] on textarea "Univeristy Of Louisville Graduate [MEDICAL_DATA] Program" at bounding box center [358, 187] width 290 height 11
type textarea "[GEOGRAPHIC_DATA] Graduate [MEDICAL_DATA] Program"
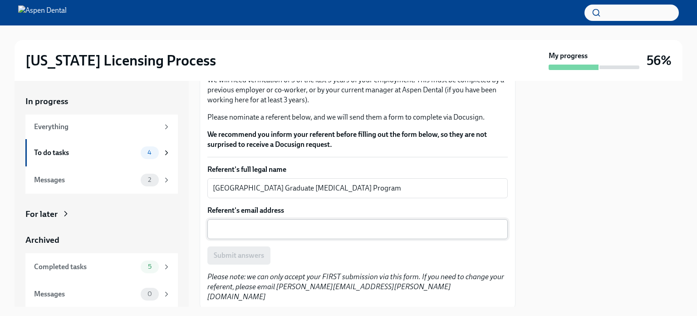
click at [229, 239] on div "x ​" at bounding box center [357, 229] width 301 height 20
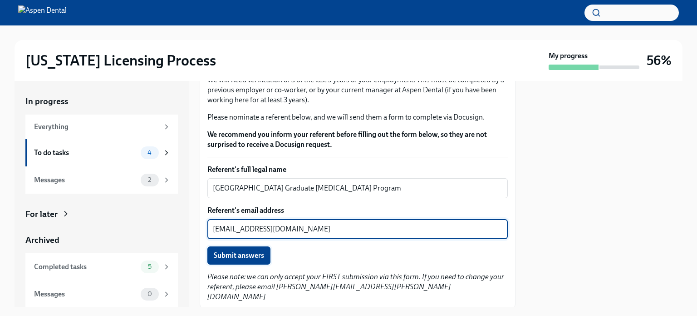
type textarea "[EMAIL_ADDRESS][DOMAIN_NAME]"
click at [242, 260] on span "Submit answers" at bounding box center [239, 255] width 50 height 9
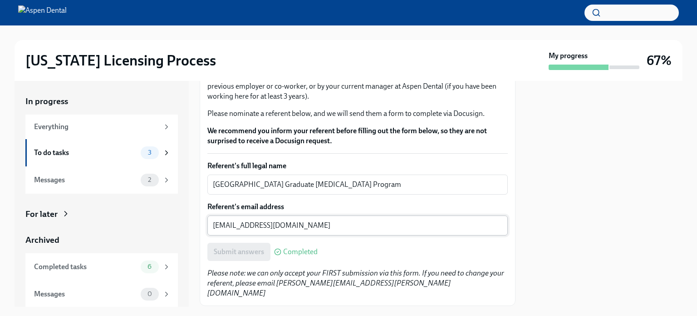
scroll to position [102, 0]
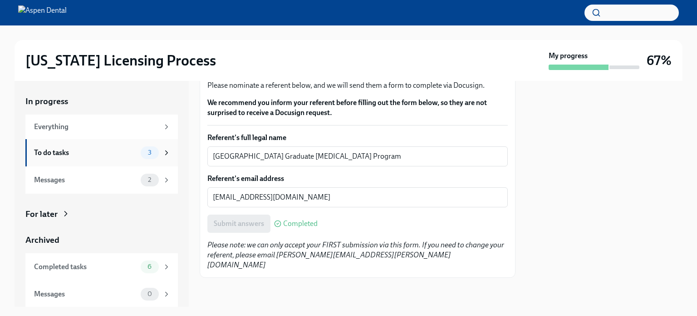
click at [163, 151] on icon at bounding box center [167, 152] width 8 height 8
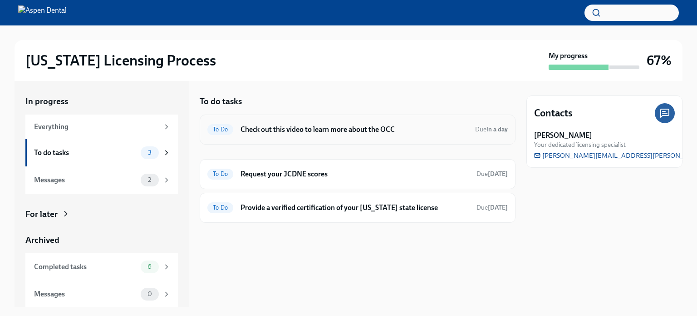
click at [278, 125] on h6 "Check out this video to learn more about the OCC" at bounding box center [354, 129] width 227 height 10
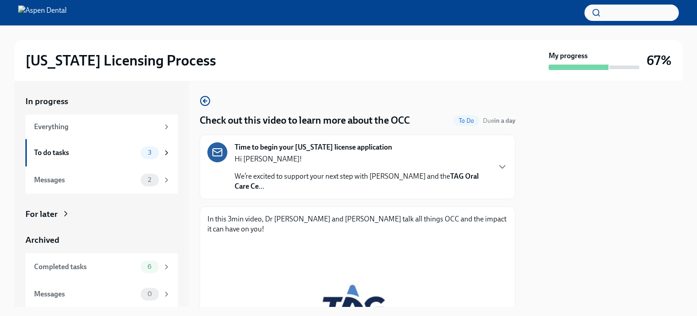
scroll to position [155, 0]
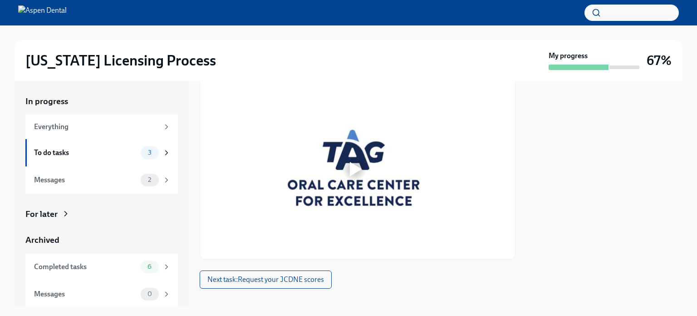
click at [355, 162] on div at bounding box center [356, 169] width 12 height 15
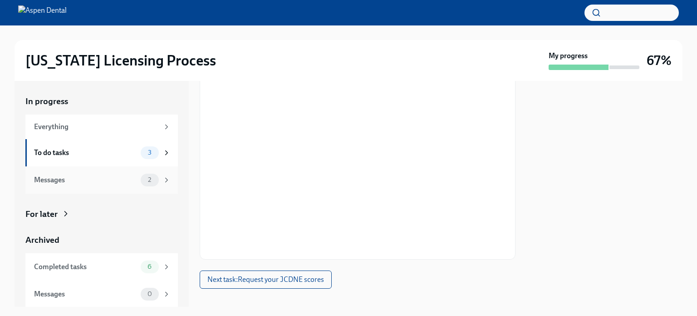
click at [163, 178] on icon at bounding box center [167, 180] width 8 height 8
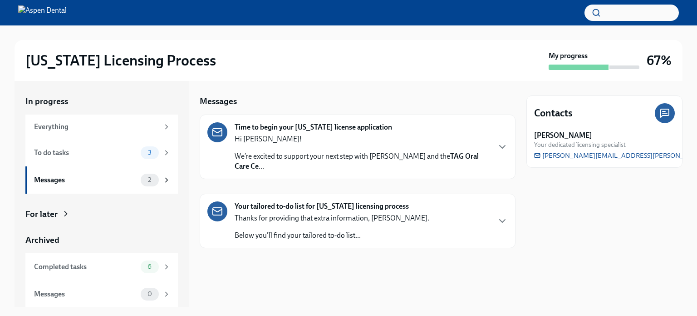
click at [264, 151] on p "We’re excited to support your next step with Aspen Dental and the TAG Oral Care…" at bounding box center [362, 161] width 255 height 20
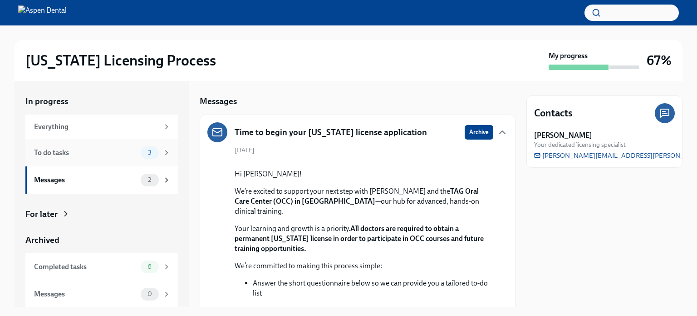
click at [141, 148] on div "3" at bounding box center [150, 152] width 18 height 13
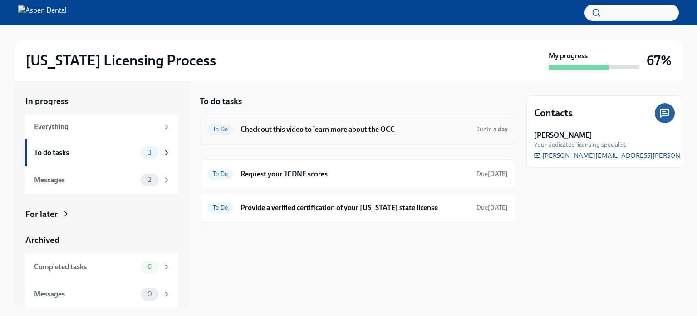
click at [285, 127] on h6 "Check out this video to learn more about the OCC" at bounding box center [354, 129] width 227 height 10
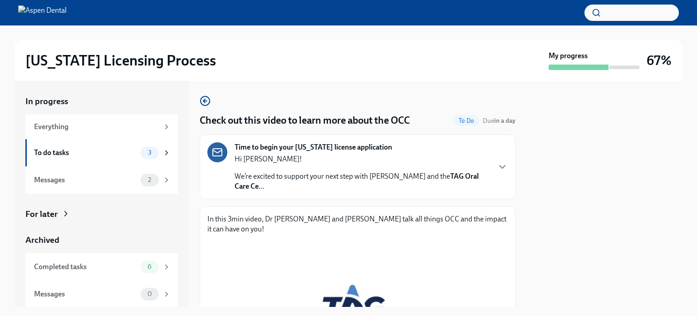
scroll to position [155, 0]
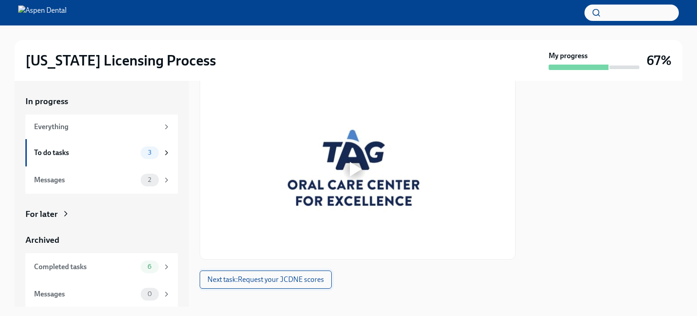
click at [284, 275] on span "Next task : Request your JCDNE scores" at bounding box center [265, 279] width 117 height 9
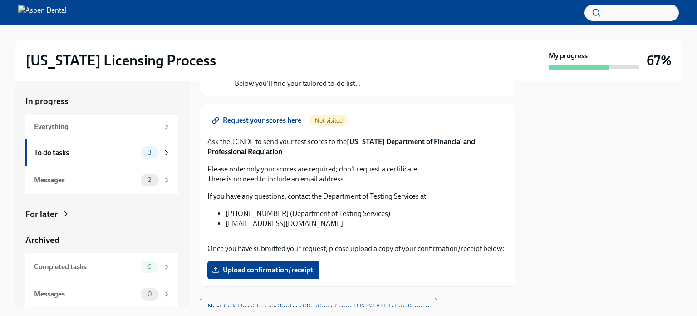
scroll to position [0, 0]
click at [144, 154] on span "3" at bounding box center [150, 151] width 15 height 7
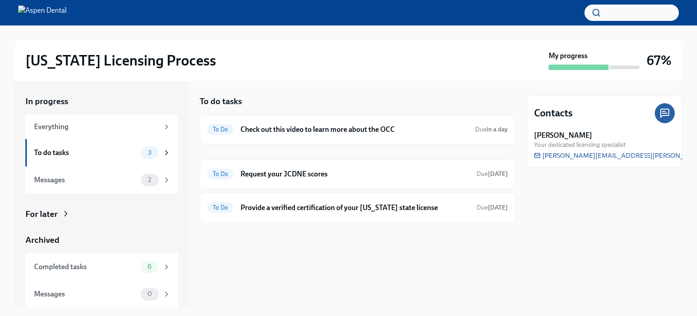
click at [665, 111] on icon at bounding box center [664, 111] width 3 height 0
click at [567, 158] on span "[PERSON_NAME][EMAIL_ADDRESS][PERSON_NAME][DOMAIN_NAME]" at bounding box center [647, 155] width 227 height 9
click at [476, 276] on div "To do tasks To Do Check out this video to learn more about the OCC Due in a day…" at bounding box center [358, 194] width 316 height 226
drag, startPoint x: 538, startPoint y: 146, endPoint x: 649, endPoint y: 163, distance: 112.0
click at [649, 163] on div "Contacts [PERSON_NAME] Your dedicated licensing specialist [PERSON_NAME][EMAIL_…" at bounding box center [605, 131] width 156 height 72
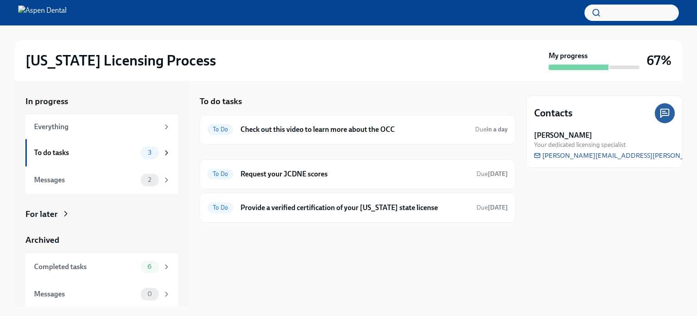
click at [530, 152] on div "Contacts [PERSON_NAME] Your dedicated licensing specialist [PERSON_NAME][EMAIL_…" at bounding box center [605, 131] width 156 height 72
drag, startPoint x: 530, startPoint y: 152, endPoint x: 601, endPoint y: 159, distance: 70.7
click at [601, 159] on div "Contacts [PERSON_NAME] Your dedicated licensing specialist [PERSON_NAME][EMAIL_…" at bounding box center [605, 131] width 156 height 72
click at [633, 140] on div "[PERSON_NAME] Your dedicated licensing specialist" at bounding box center [604, 139] width 141 height 19
drag, startPoint x: 664, startPoint y: 154, endPoint x: 599, endPoint y: 152, distance: 64.5
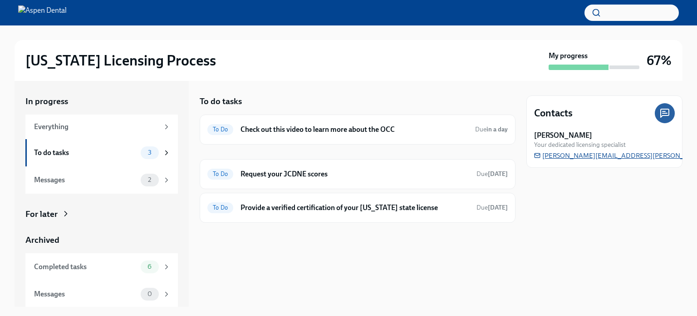
click at [599, 152] on div "[PERSON_NAME] Your dedicated licensing specialist [PERSON_NAME][EMAIL_ADDRESS][…" at bounding box center [604, 145] width 141 height 30
